Goal: Find specific page/section: Find specific page/section

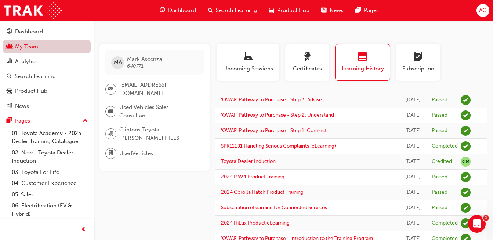
drag, startPoint x: 0, startPoint y: 0, endPoint x: 24, endPoint y: 44, distance: 49.8
click at [24, 44] on link "My Team" at bounding box center [47, 47] width 88 height 14
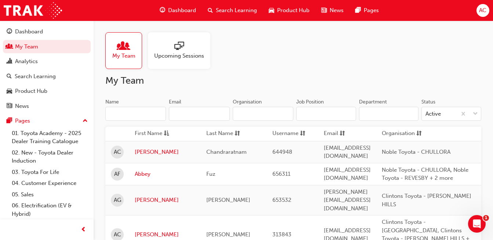
click at [121, 110] on input "Name" at bounding box center [135, 114] width 61 height 14
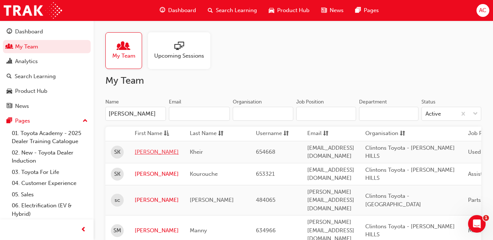
type input "[PERSON_NAME]"
click at [141, 149] on link "[PERSON_NAME]" at bounding box center [157, 152] width 44 height 8
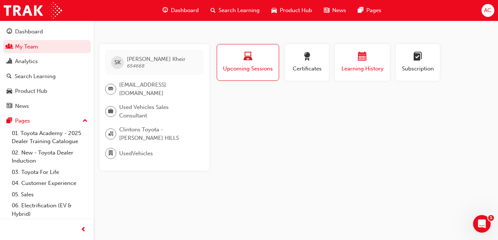
click at [374, 63] on div "button" at bounding box center [363, 57] width 44 height 11
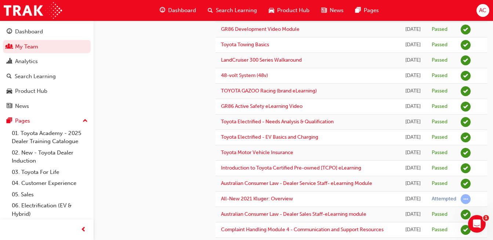
scroll to position [193, 0]
